Goal: Find contact information: Find contact information

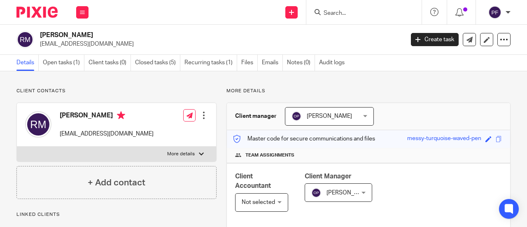
click at [344, 14] on input "Search" at bounding box center [360, 13] width 74 height 7
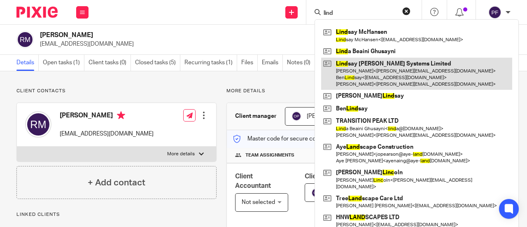
type input "lind"
click at [357, 71] on link at bounding box center [416, 74] width 191 height 33
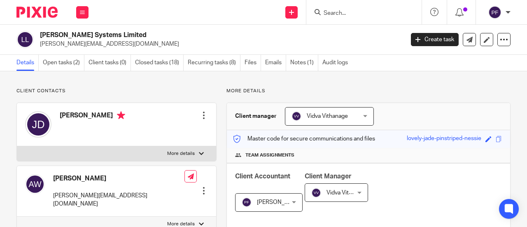
click at [51, 46] on p "[PERSON_NAME][EMAIL_ADDRESS][DOMAIN_NAME]" at bounding box center [219, 44] width 358 height 8
click at [76, 91] on p "Client contacts" at bounding box center [116, 91] width 200 height 7
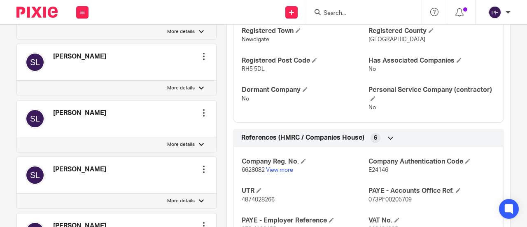
scroll to position [537, 0]
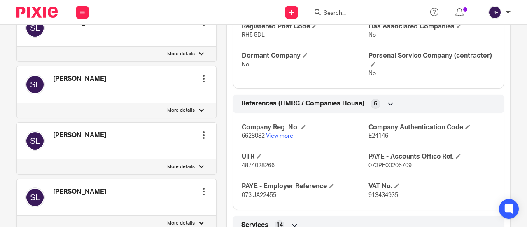
click at [249, 133] on span "6628082" at bounding box center [253, 136] width 23 height 6
copy p "6628082"
